Goal: Find specific page/section: Find specific page/section

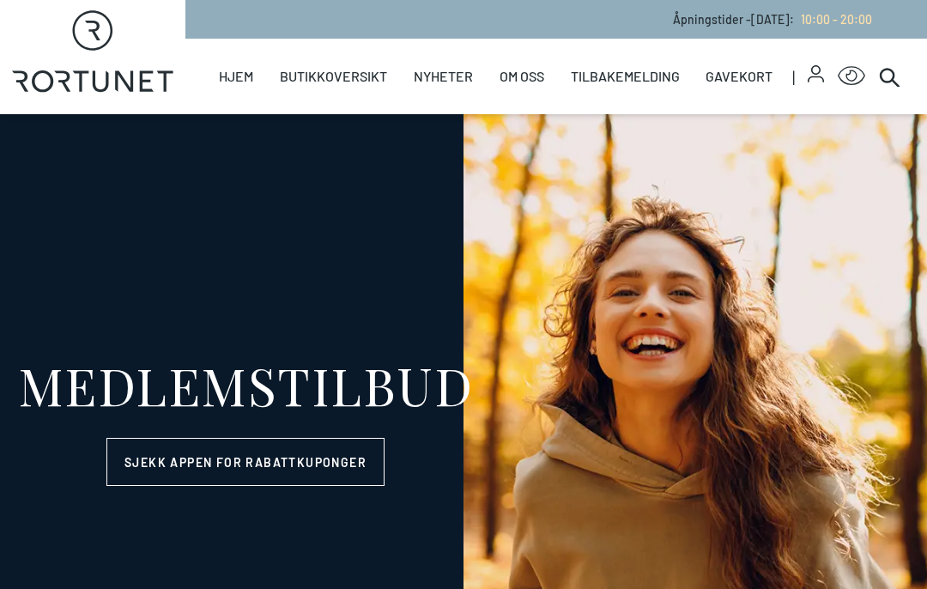
select select "NO"
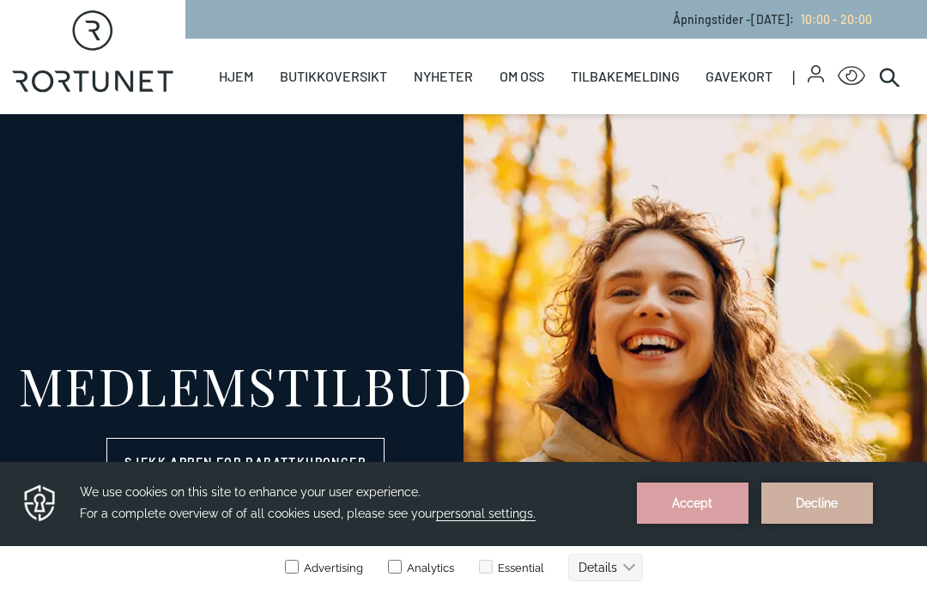
click at [0, 0] on link "Helse" at bounding box center [0, 0] width 0 height 0
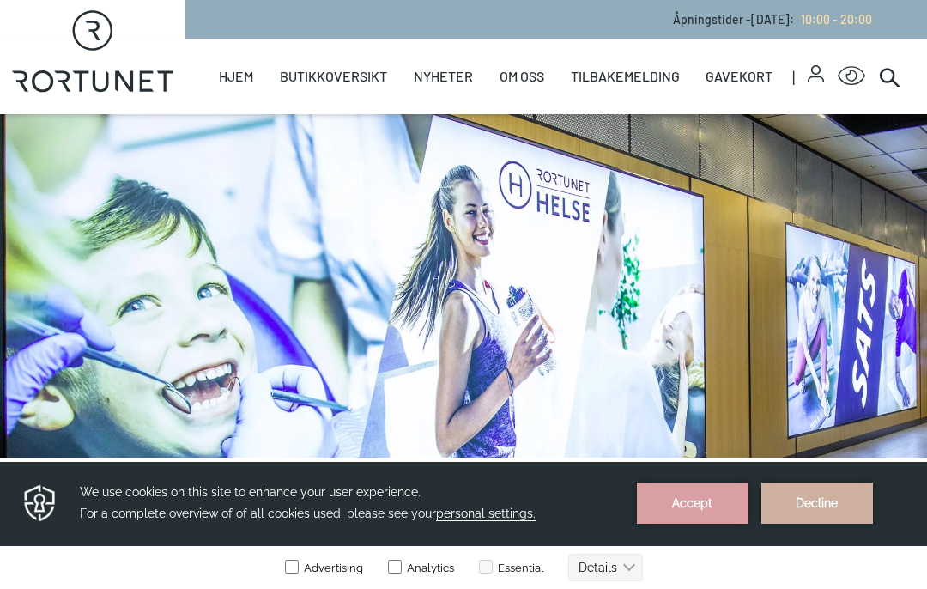
click at [0, 0] on link "Butikker" at bounding box center [0, 0] width 0 height 0
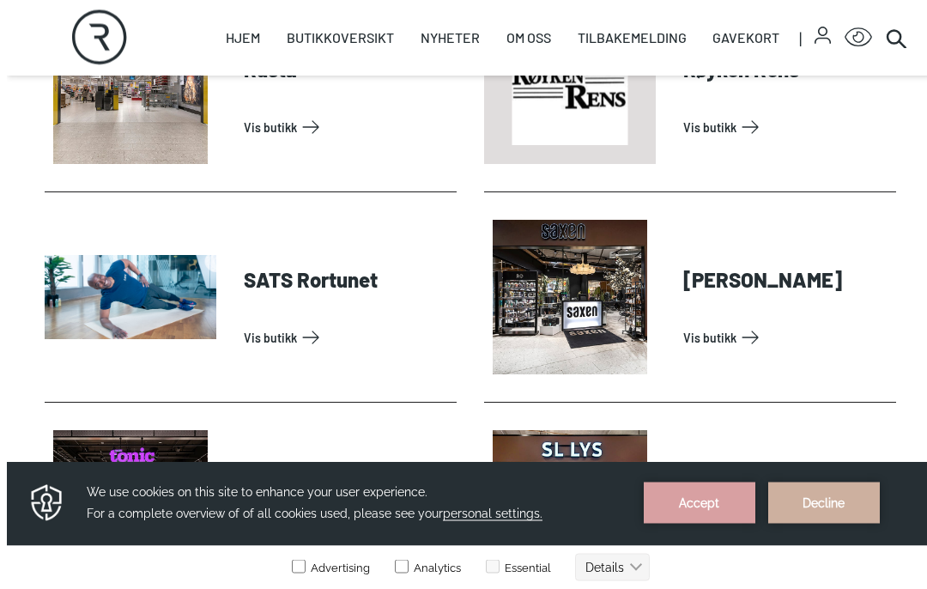
scroll to position [4179, 0]
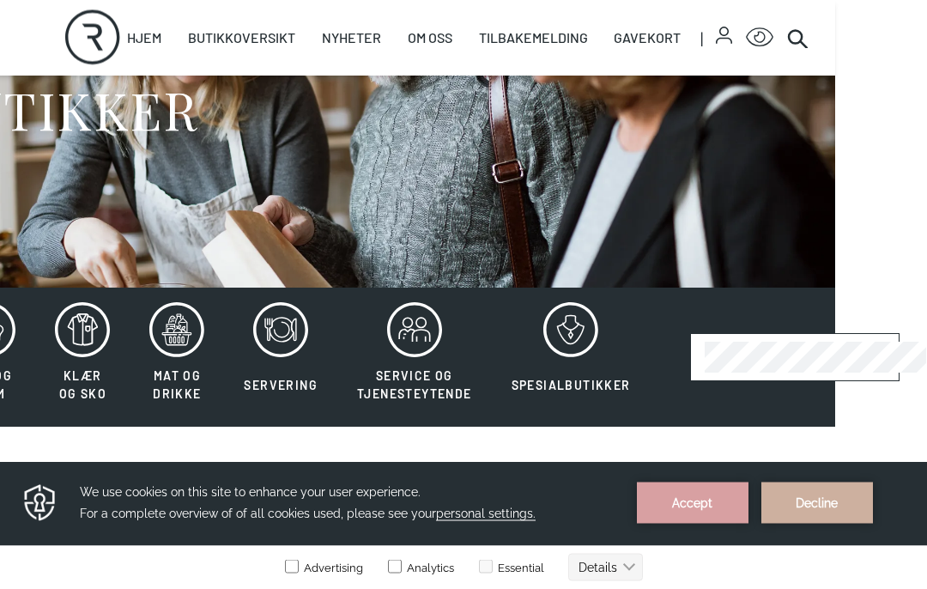
click at [805, 32] on icon at bounding box center [797, 37] width 21 height 21
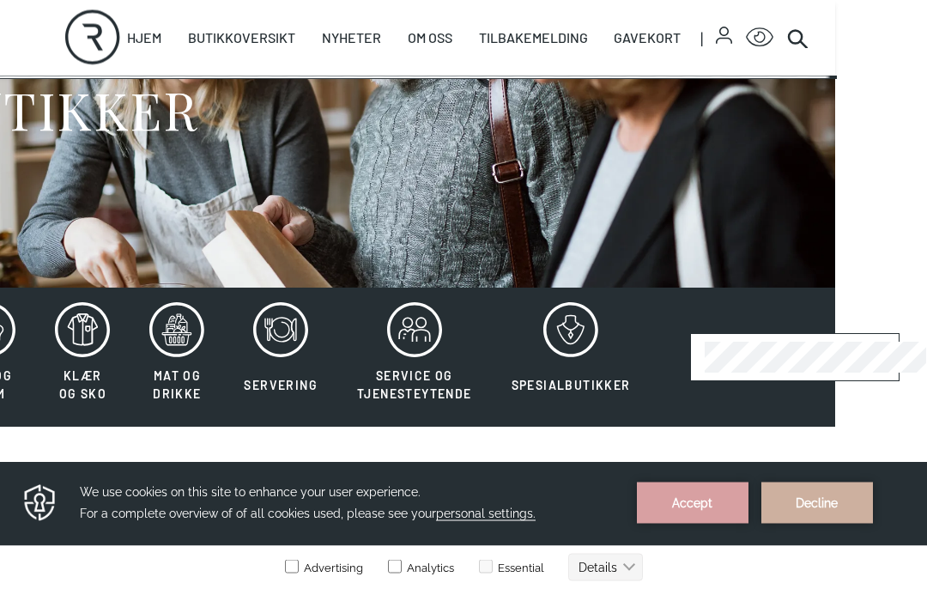
scroll to position [170, 92]
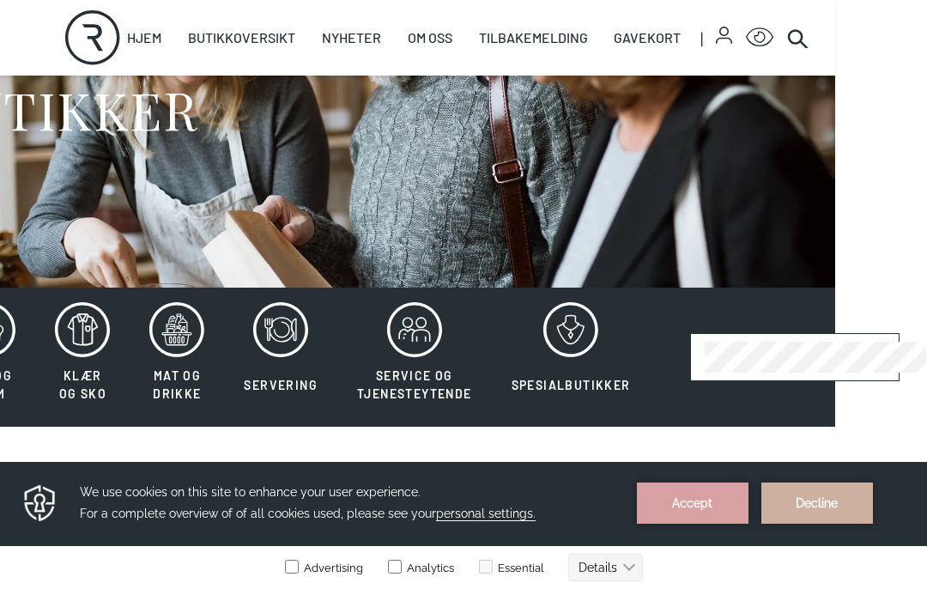
click at [806, 30] on icon at bounding box center [797, 37] width 21 height 21
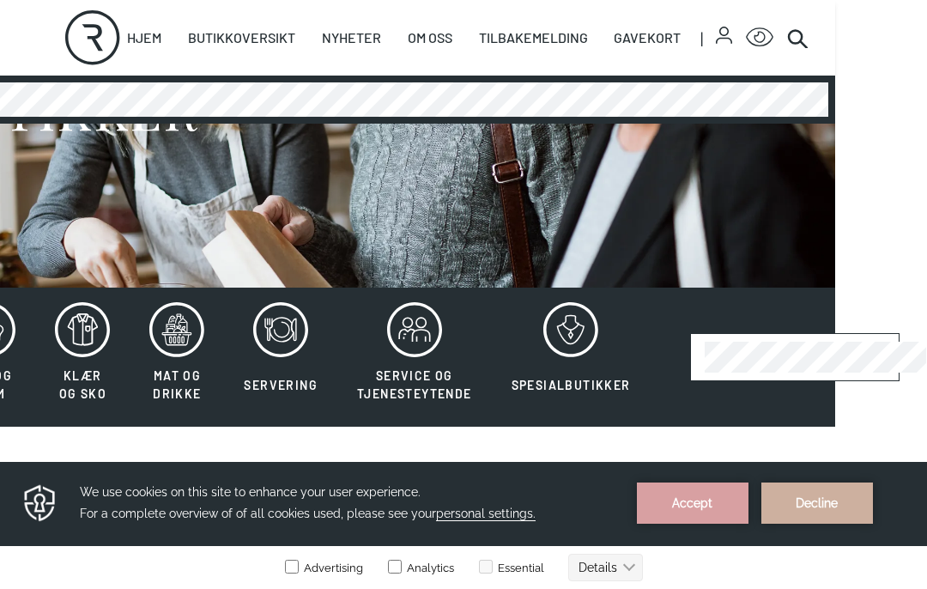
scroll to position [169, 92]
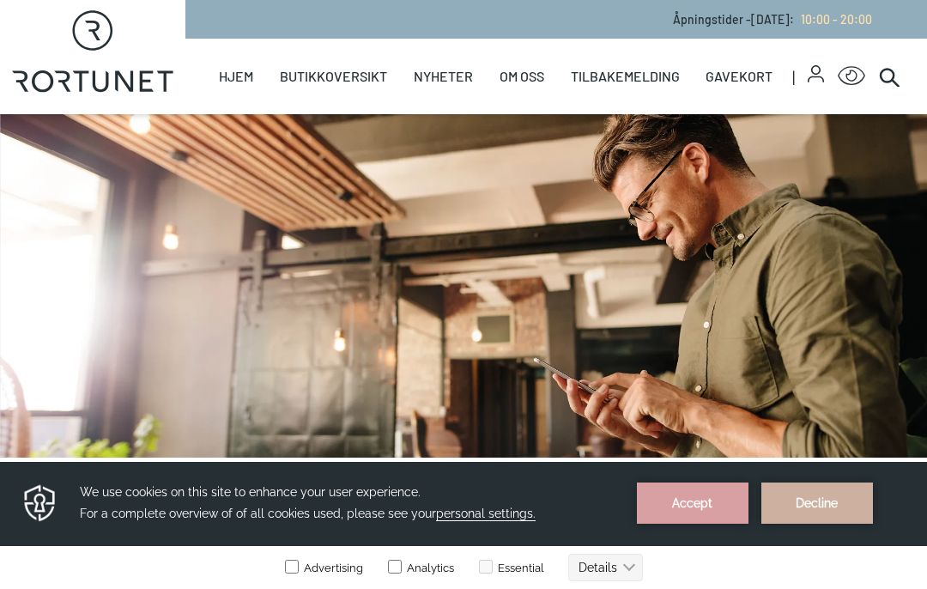
click at [0, 0] on link "Oversiktskart" at bounding box center [0, 0] width 0 height 0
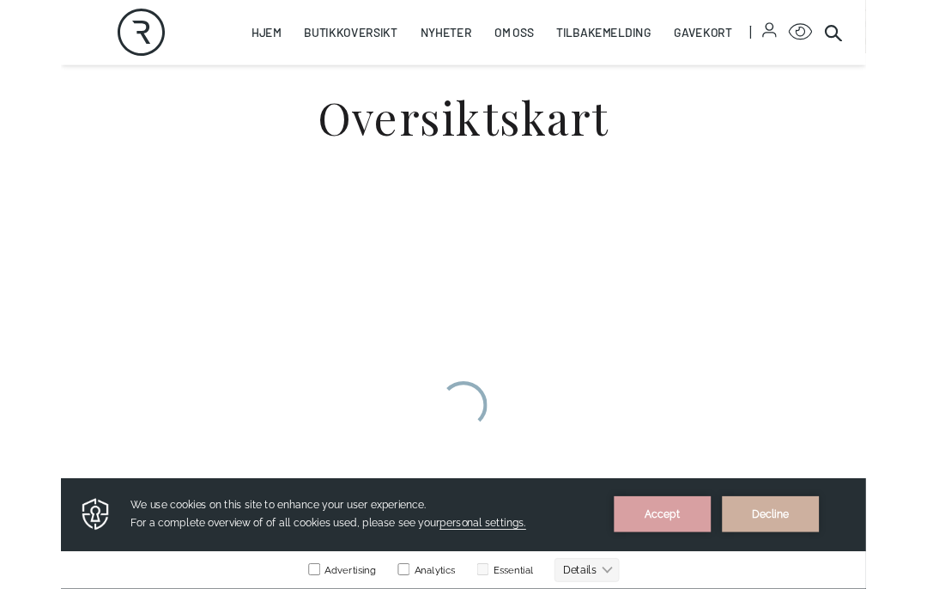
scroll to position [505, 0]
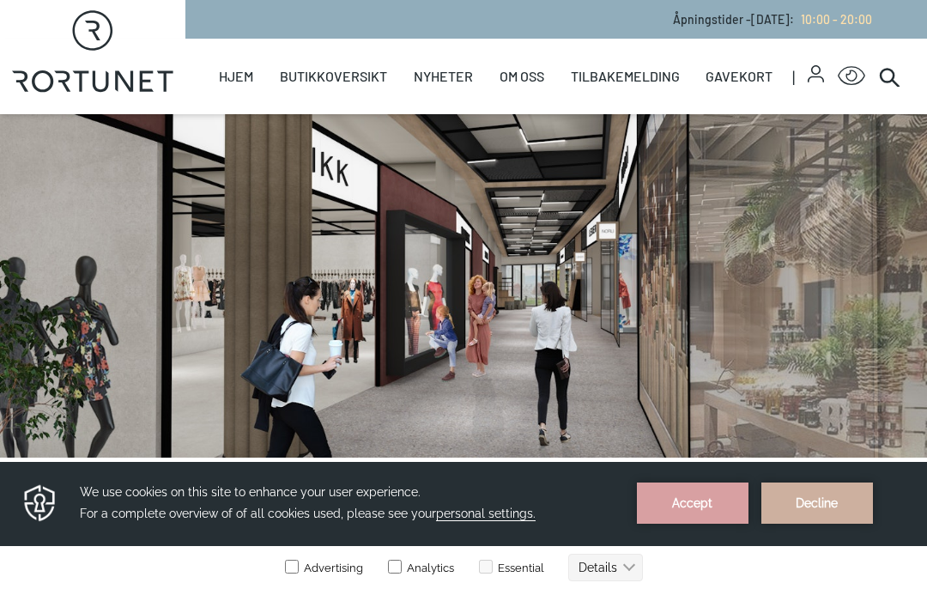
click at [879, 84] on icon at bounding box center [889, 76] width 21 height 21
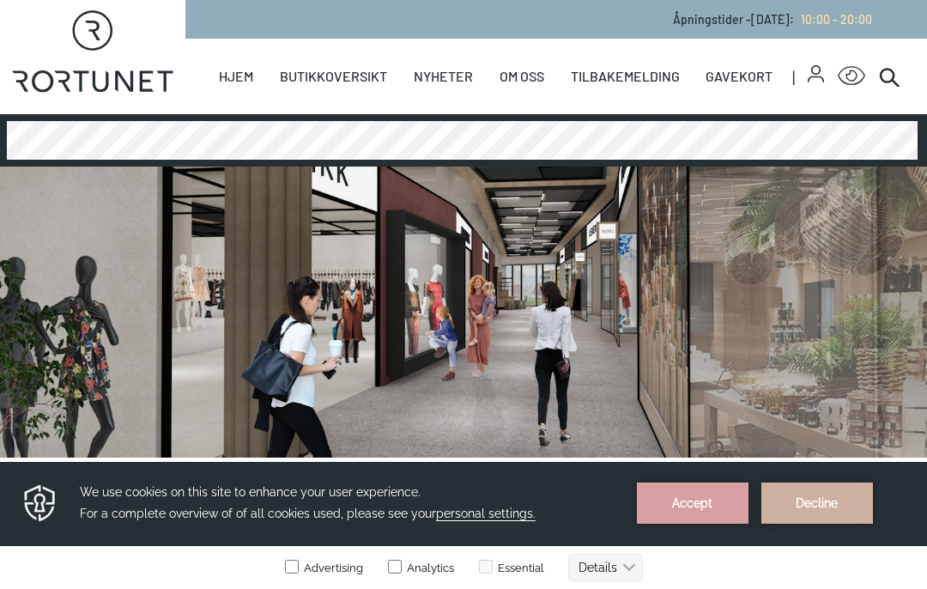
scroll to position [0, 49]
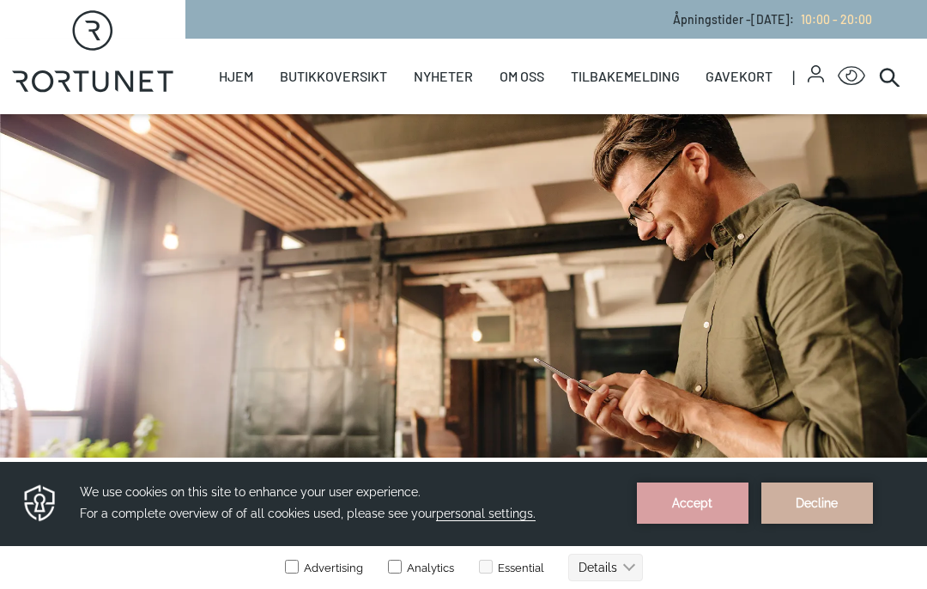
click at [0, 0] on link "Butikker" at bounding box center [0, 0] width 0 height 0
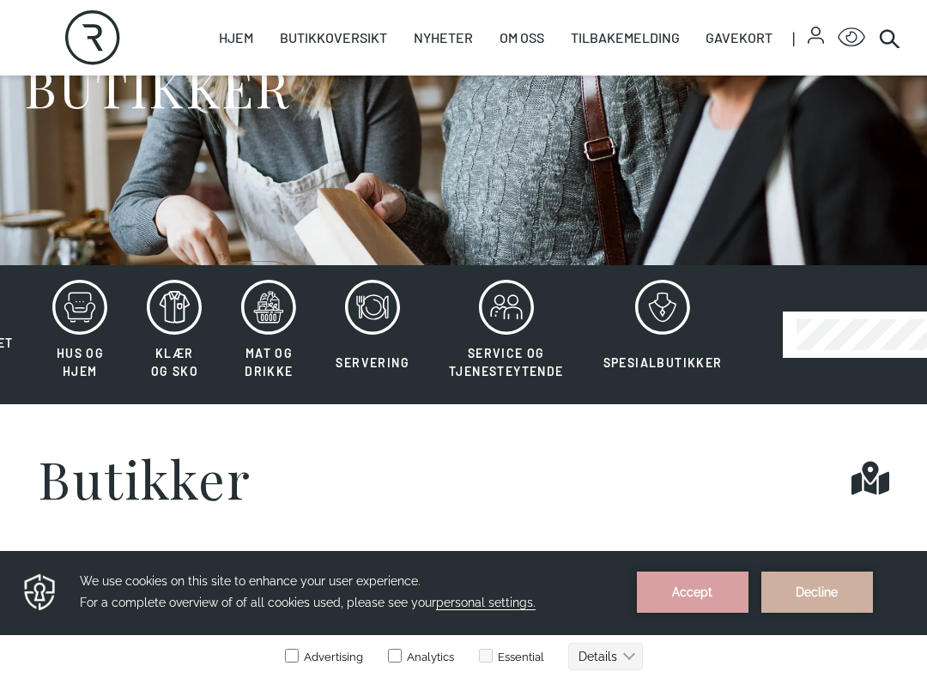
scroll to position [206, 0]
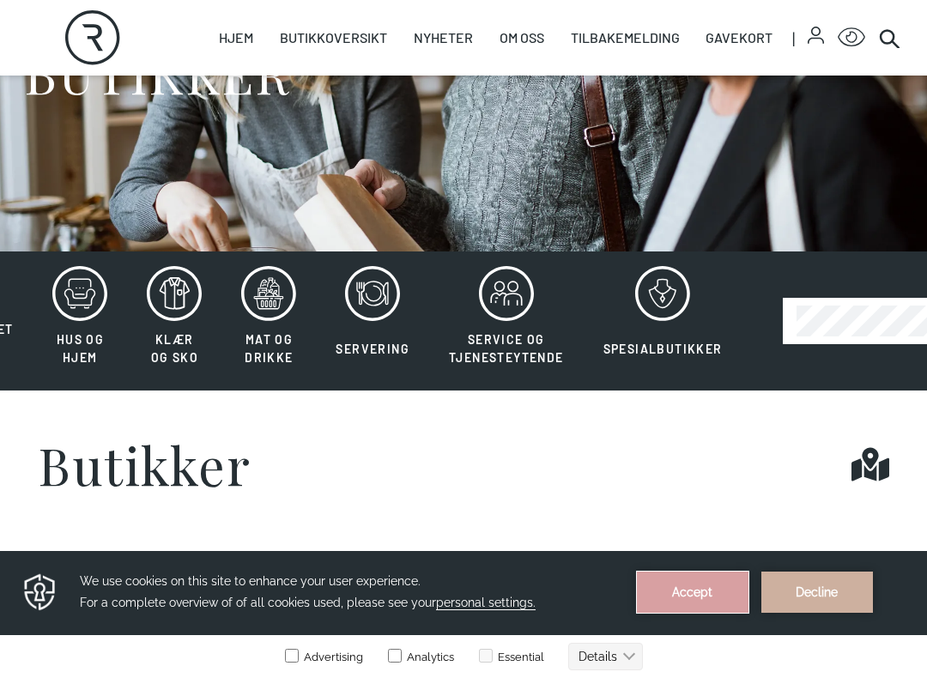
click at [694, 588] on button "Accept" at bounding box center [693, 591] width 112 height 41
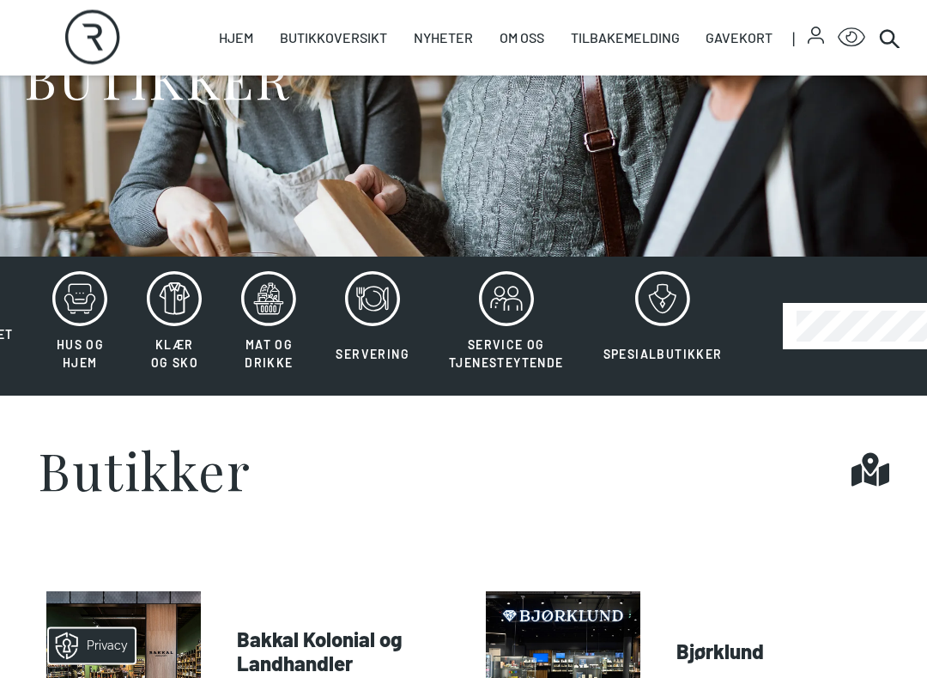
scroll to position [203, 0]
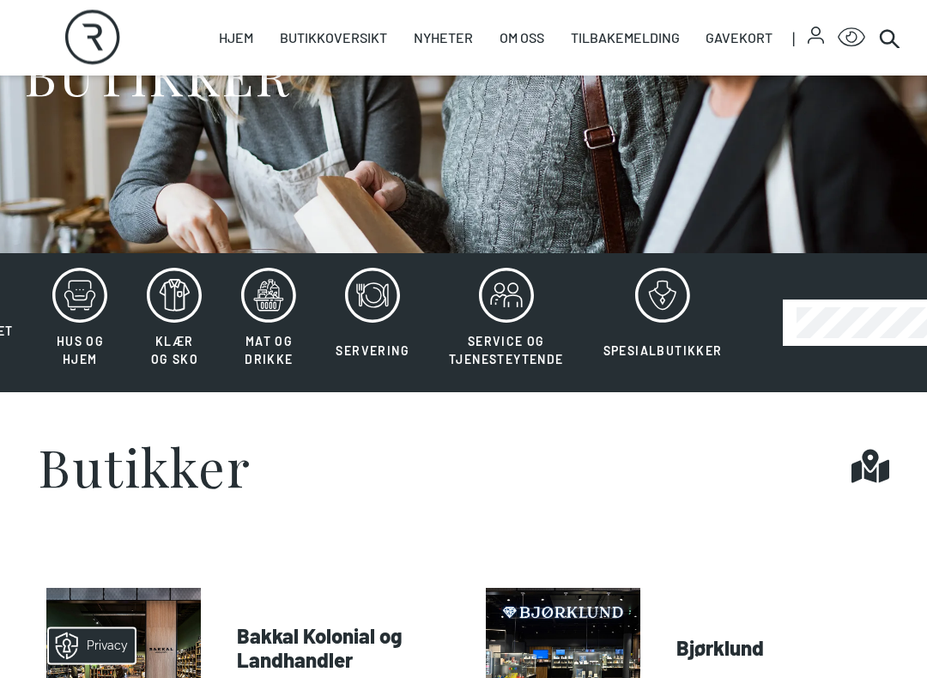
click at [266, 298] on icon at bounding box center [269, 297] width 30 height 30
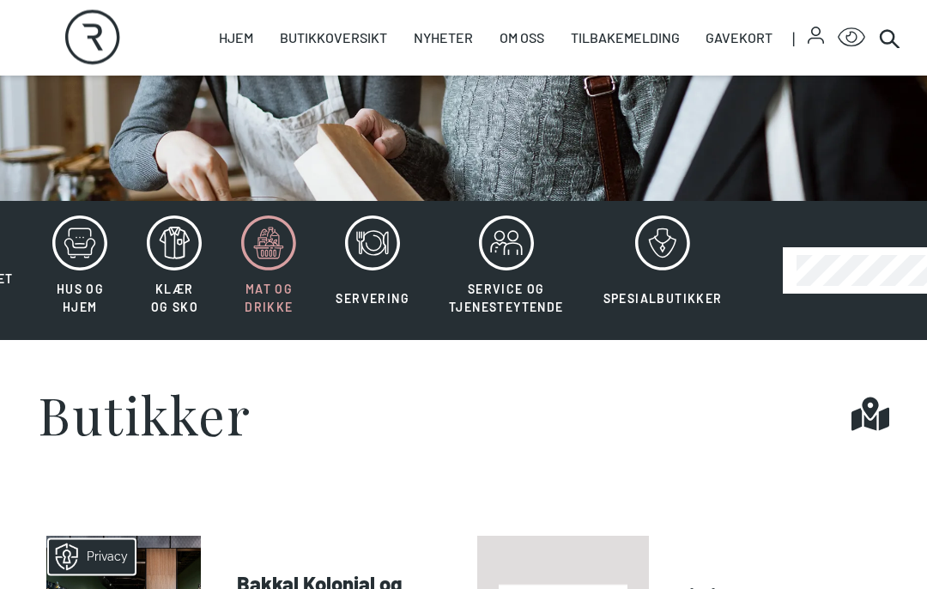
scroll to position [254, 0]
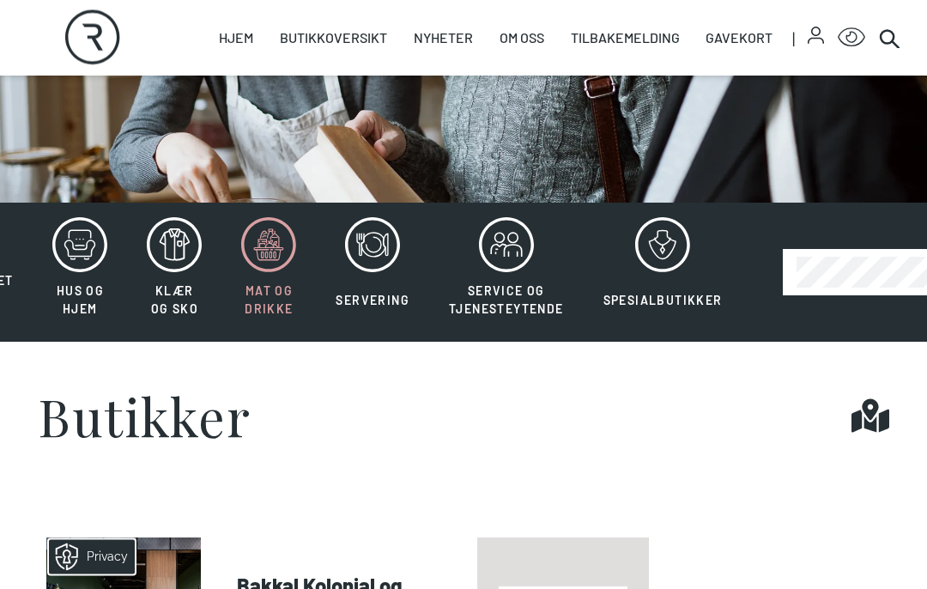
click at [669, 237] on icon at bounding box center [662, 245] width 55 height 55
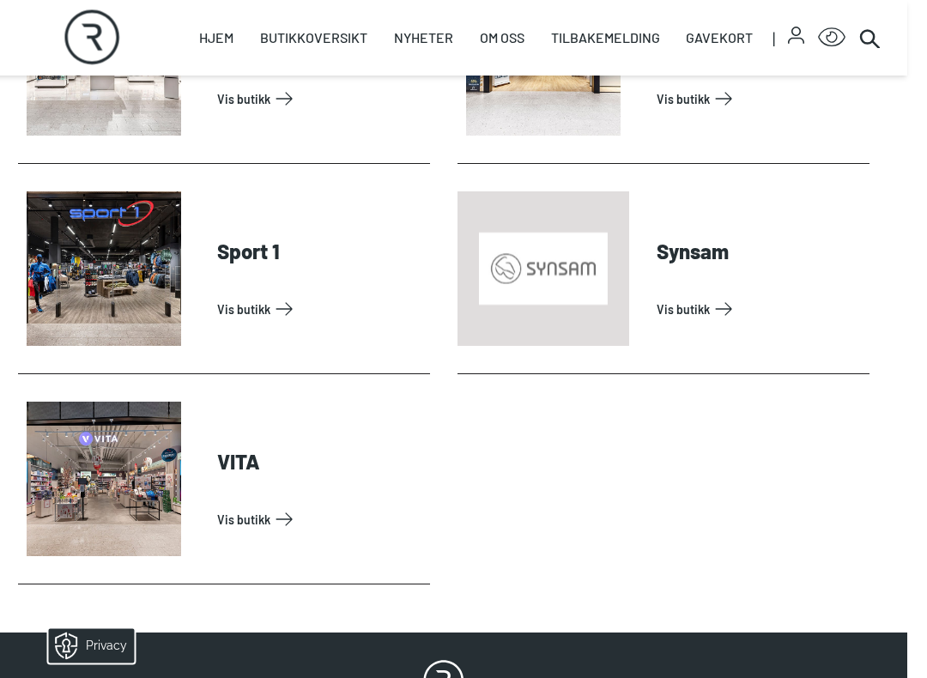
scroll to position [1442, 19]
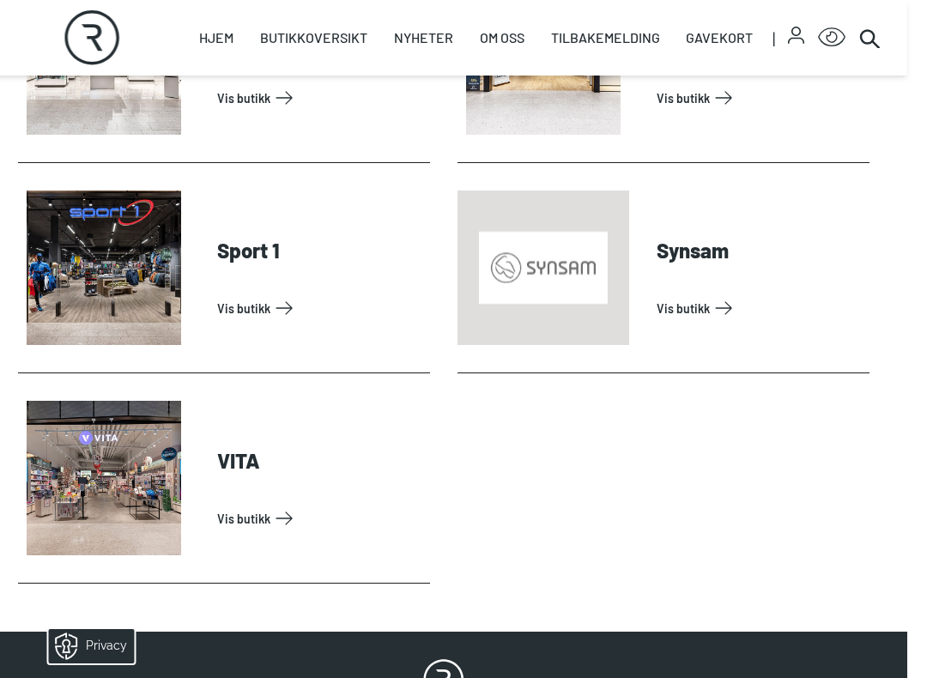
click at [218, 504] on link "Vis butikk" at bounding box center [321, 517] width 206 height 27
